Goal: Complete application form

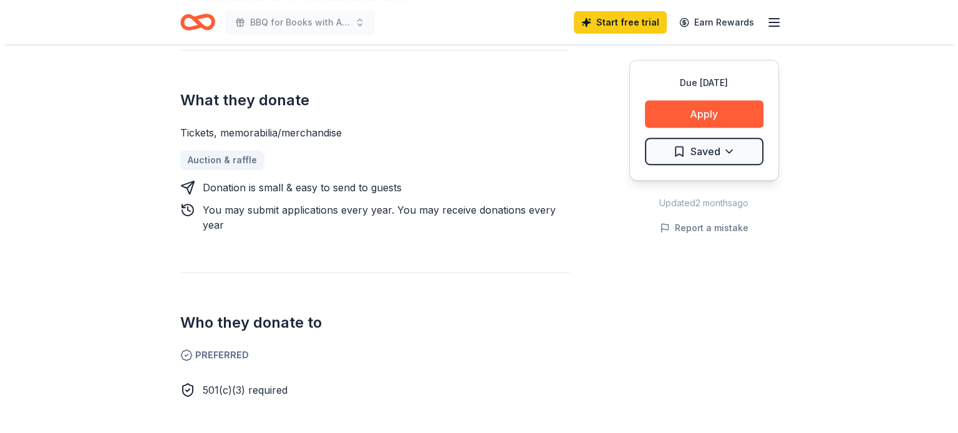
scroll to position [499, 0]
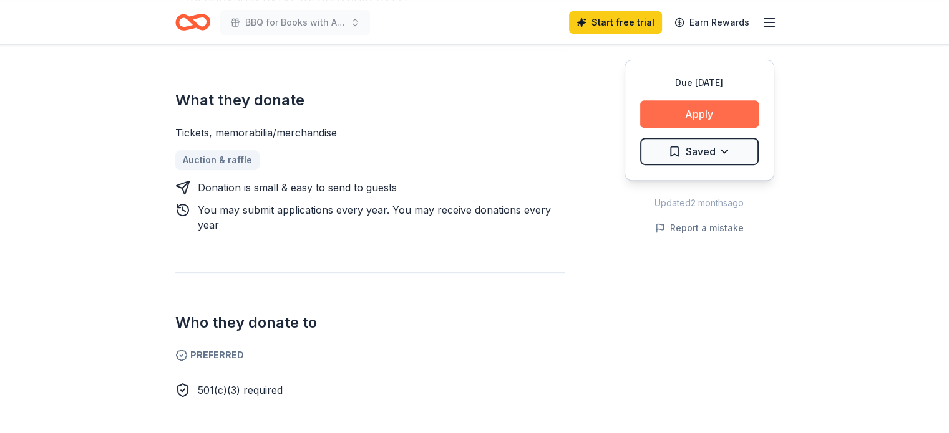
click at [709, 110] on button "Apply" at bounding box center [699, 113] width 118 height 27
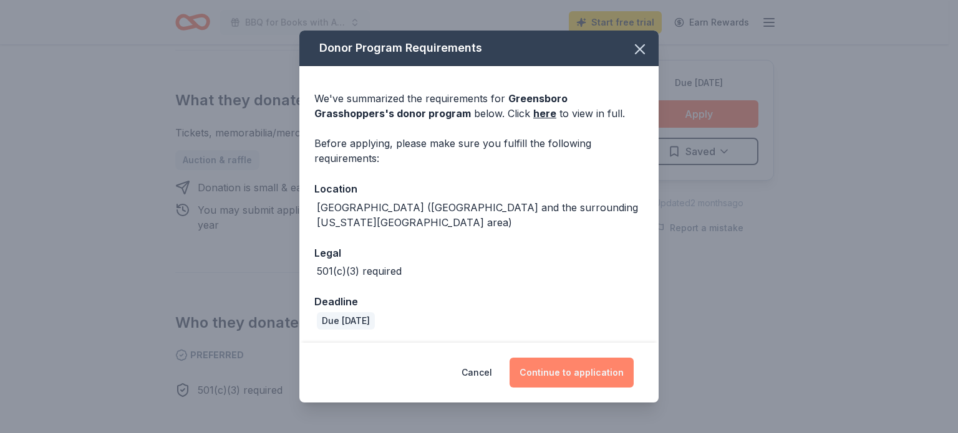
click at [562, 371] on button "Continue to application" at bounding box center [572, 373] width 124 height 30
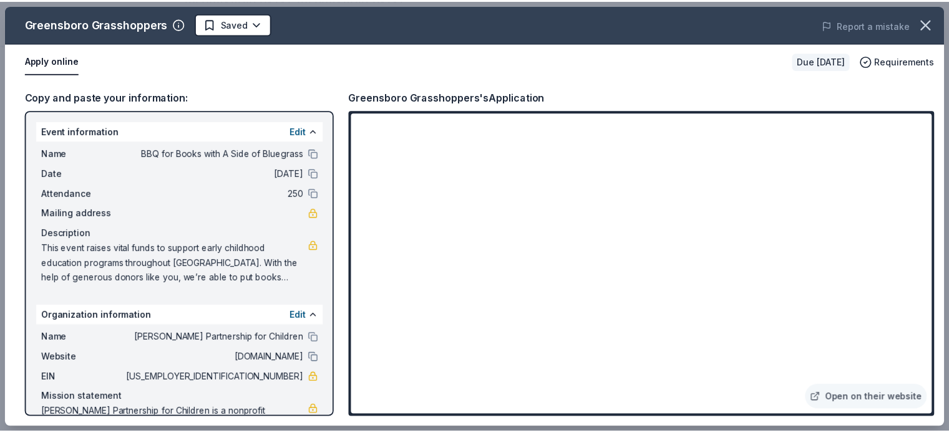
scroll to position [47, 0]
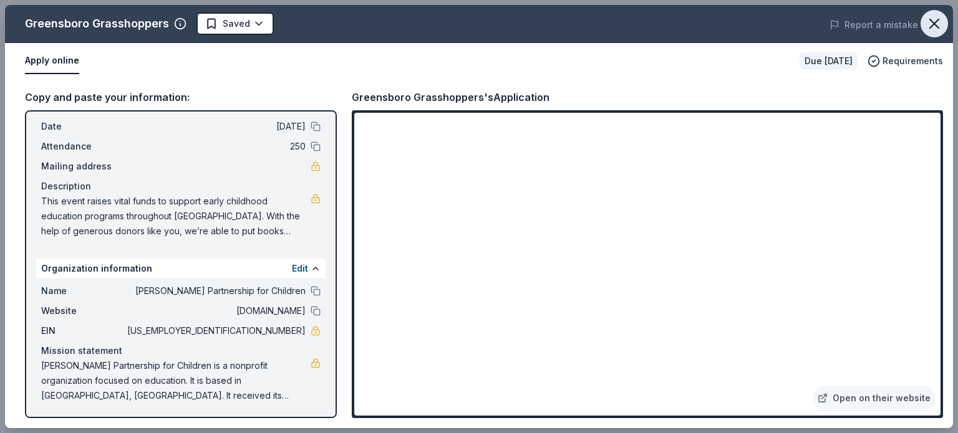
click at [936, 29] on icon "button" at bounding box center [934, 23] width 17 height 17
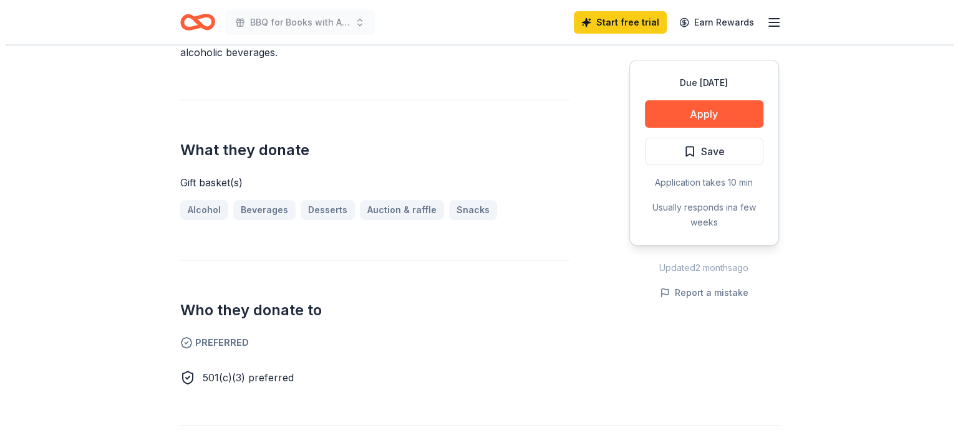
scroll to position [437, 0]
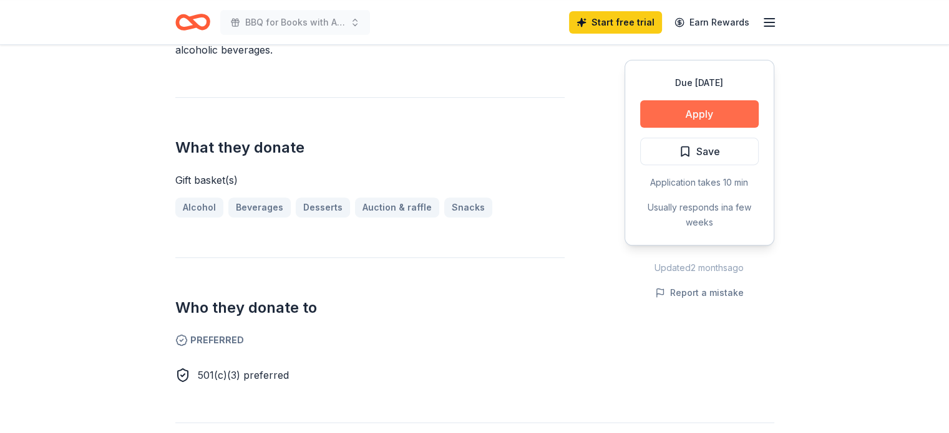
click at [704, 105] on button "Apply" at bounding box center [699, 113] width 118 height 27
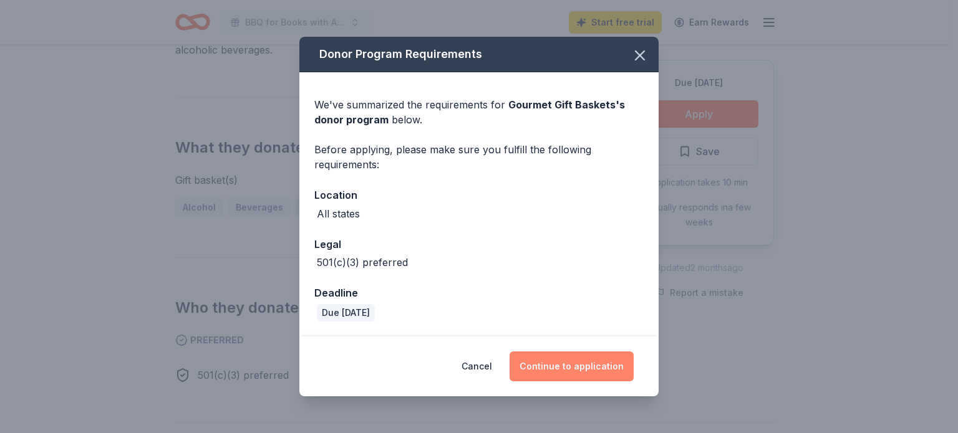
click at [559, 368] on button "Continue to application" at bounding box center [572, 367] width 124 height 30
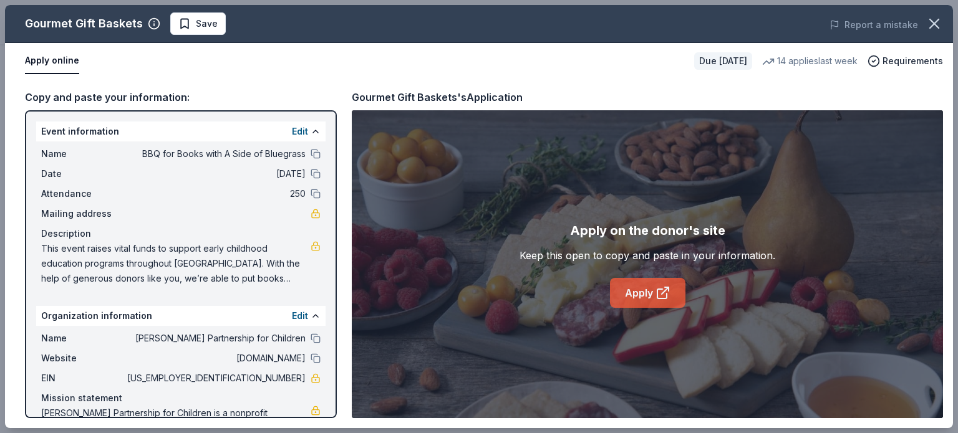
click at [637, 299] on link "Apply" at bounding box center [647, 293] width 75 height 30
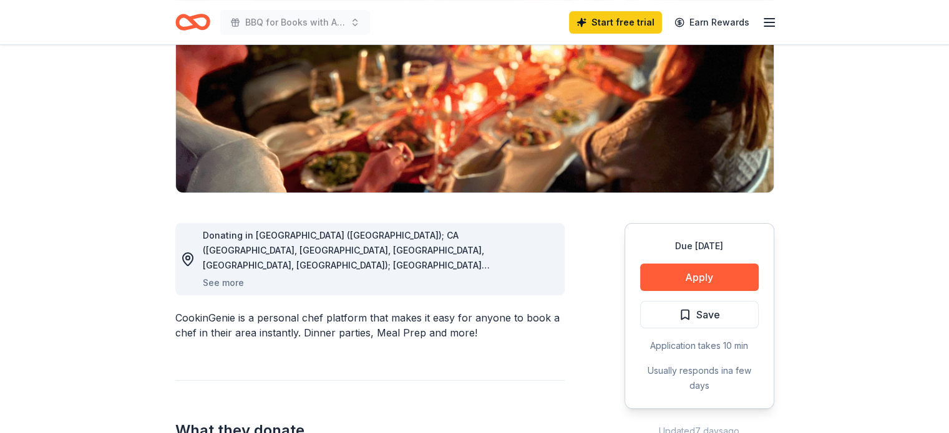
scroll to position [187, 0]
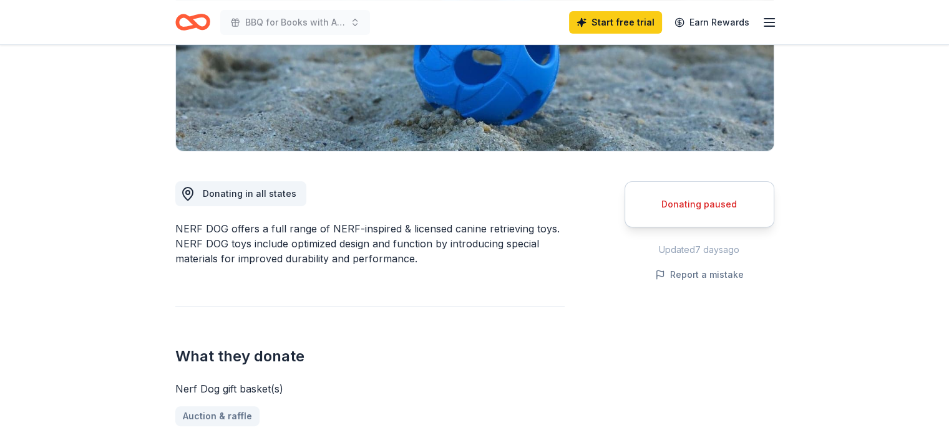
scroll to position [249, 0]
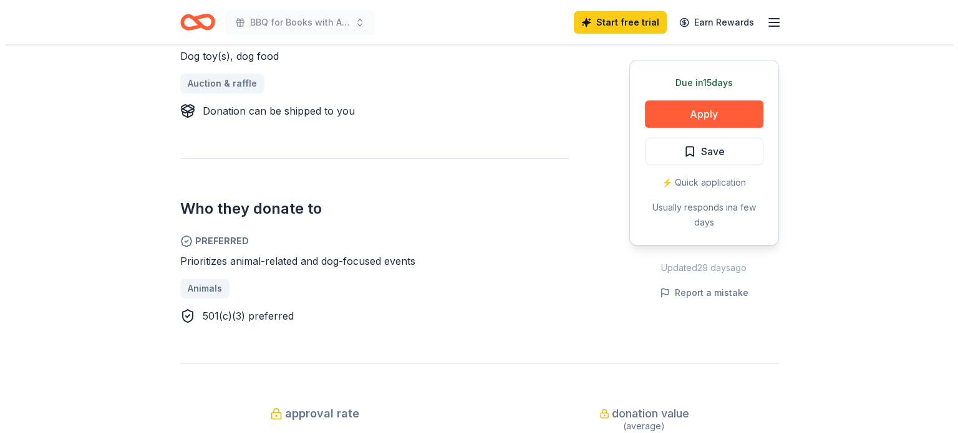
scroll to position [561, 0]
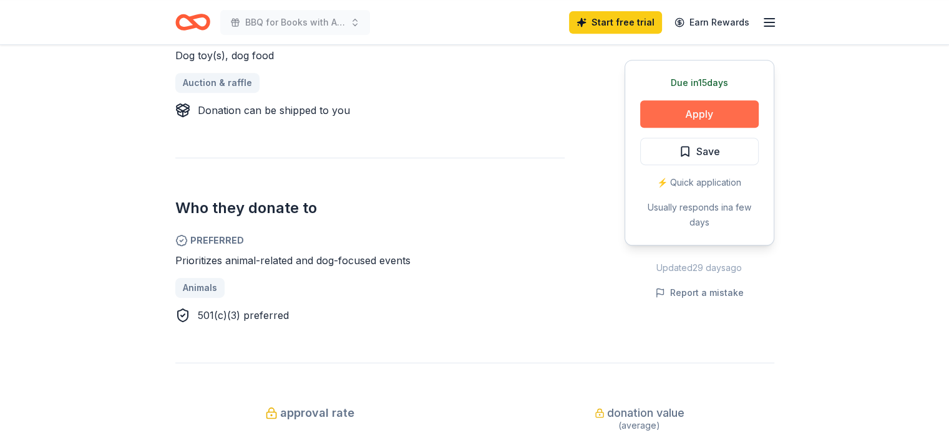
click at [700, 109] on button "Apply" at bounding box center [699, 113] width 118 height 27
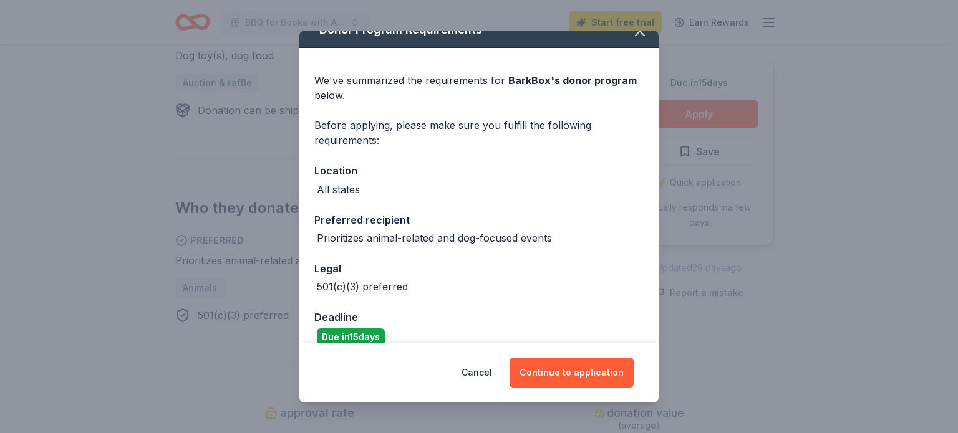
scroll to position [35, 0]
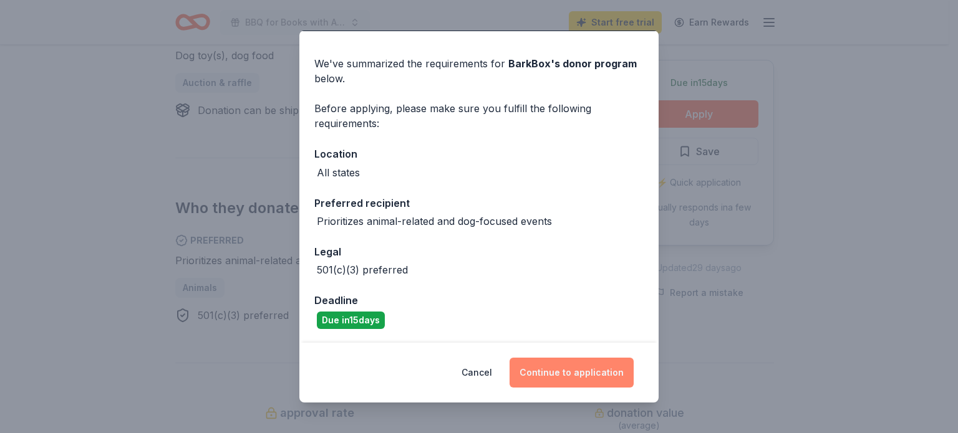
click at [599, 365] on button "Continue to application" at bounding box center [572, 373] width 124 height 30
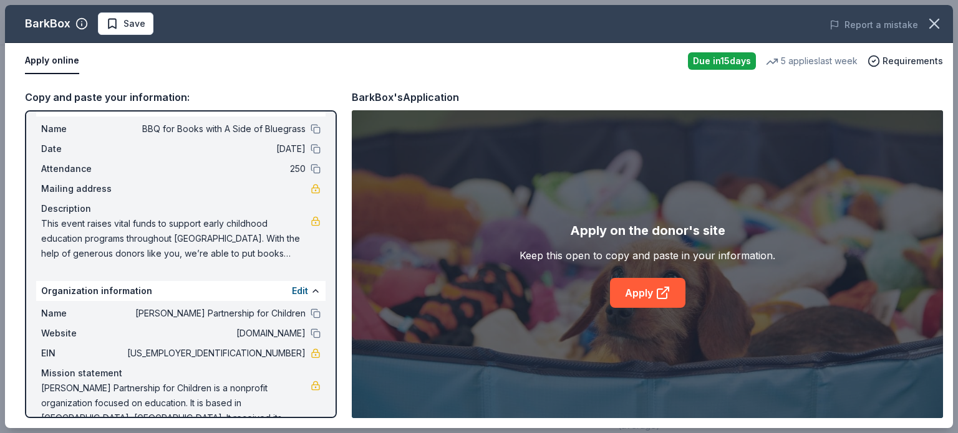
scroll to position [47, 0]
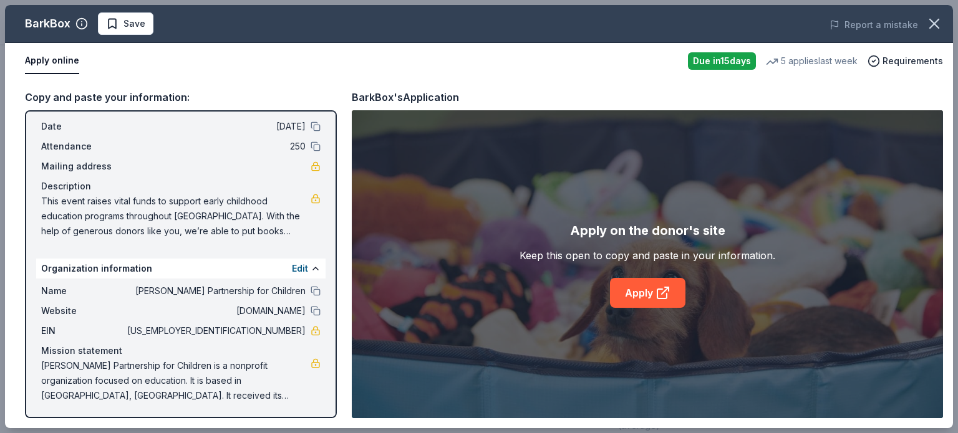
drag, startPoint x: 41, startPoint y: 125, endPoint x: 230, endPoint y: 336, distance: 283.6
click at [230, 336] on div "Event information Edit Name BBQ for Books with A Side of Bluegrass Date 10/03/2…" at bounding box center [181, 264] width 312 height 308
drag, startPoint x: 186, startPoint y: 190, endPoint x: 149, endPoint y: 167, distance: 43.4
click at [153, 167] on div "Mailing address" at bounding box center [180, 166] width 279 height 15
drag, startPoint x: 41, startPoint y: 124, endPoint x: 200, endPoint y: 355, distance: 280.4
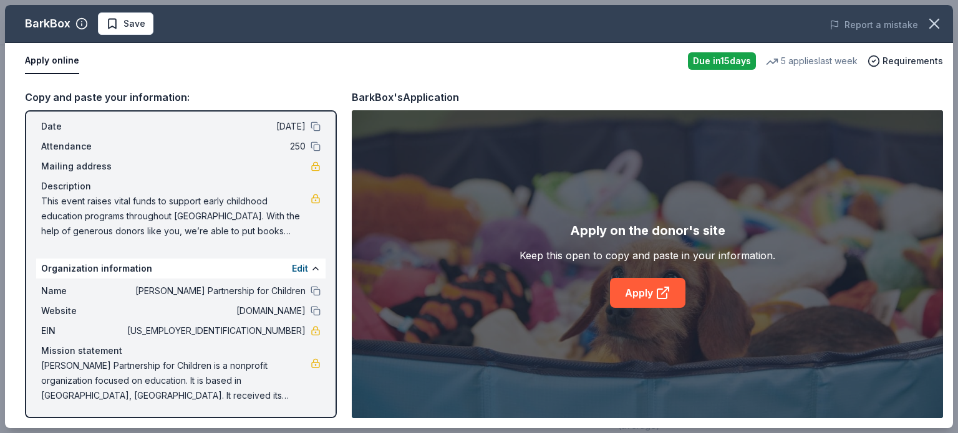
click at [200, 355] on div "Event information Edit Name BBQ for Books with A Side of Bluegrass Date 10/03/2…" at bounding box center [181, 264] width 312 height 308
drag, startPoint x: 129, startPoint y: 200, endPoint x: 187, endPoint y: 346, distance: 157.0
click at [187, 346] on div "Event information Edit Name BBQ for Books with A Side of Bluegrass Date 10/03/2…" at bounding box center [181, 264] width 312 height 308
click at [649, 289] on link "Apply" at bounding box center [647, 293] width 75 height 30
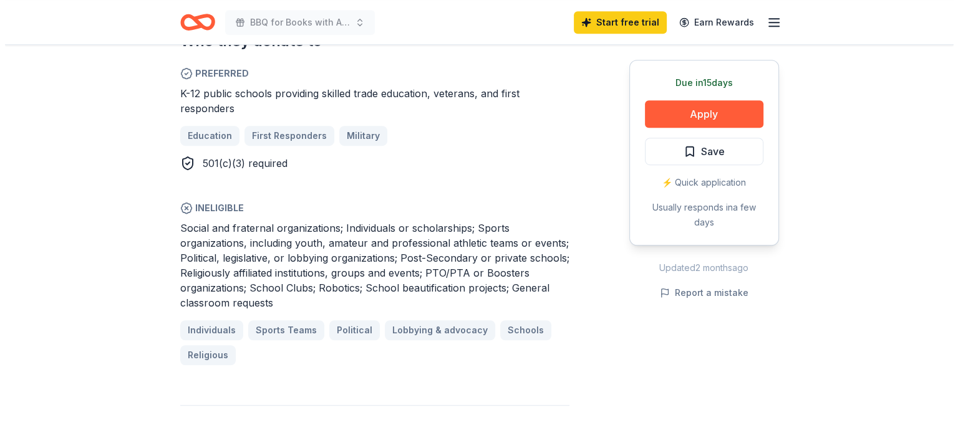
scroll to position [811, 0]
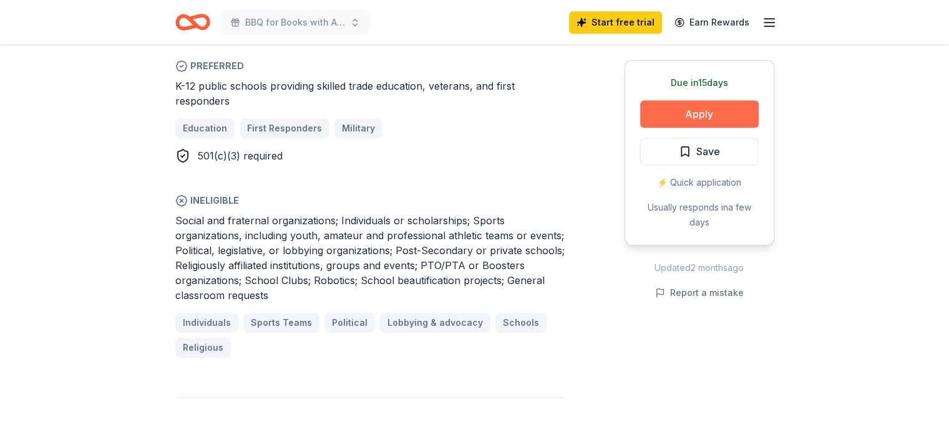
click at [684, 105] on button "Apply" at bounding box center [699, 113] width 118 height 27
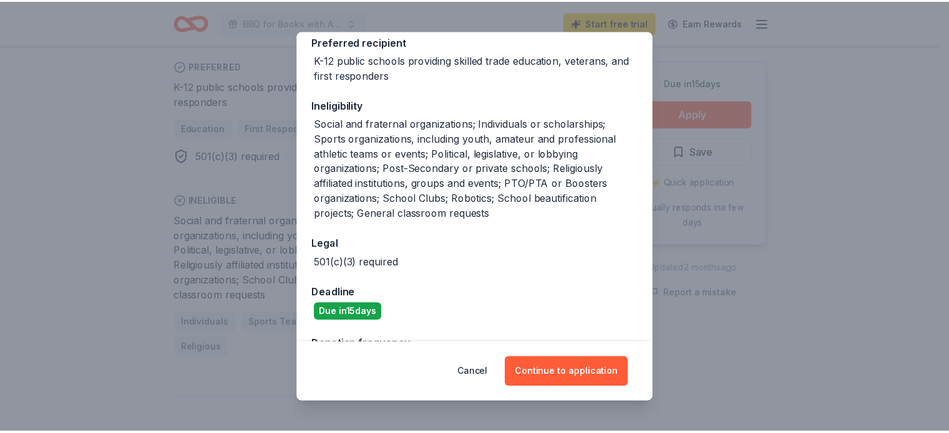
scroll to position [249, 0]
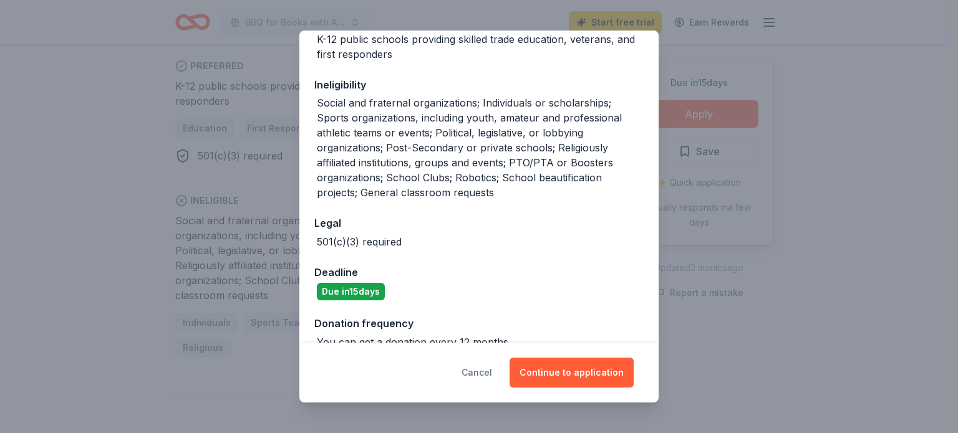
click at [490, 373] on button "Cancel" at bounding box center [477, 373] width 31 height 30
